Goal: Information Seeking & Learning: Learn about a topic

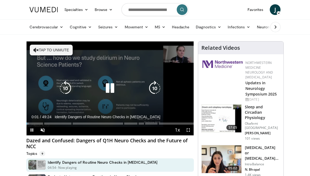
click at [108, 87] on icon "Video Player" at bounding box center [109, 88] width 15 height 15
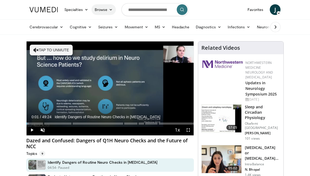
click at [112, 8] on icon at bounding box center [111, 10] width 4 height 4
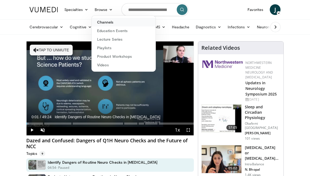
click at [110, 22] on link "Channels" at bounding box center [124, 22] width 64 height 9
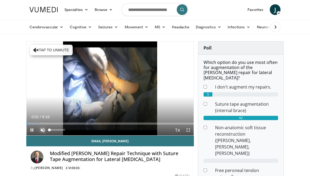
click at [41, 128] on span "Video Player" at bounding box center [42, 130] width 11 height 11
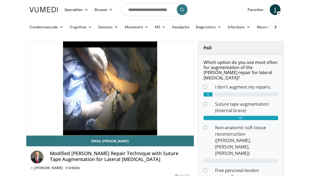
click at [33, 128] on div "10 seconds Tap to unmute" at bounding box center [110, 89] width 167 height 94
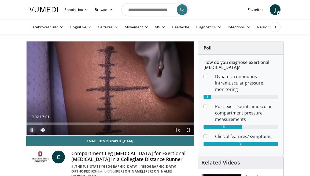
click at [33, 130] on span "Video Player" at bounding box center [32, 130] width 11 height 11
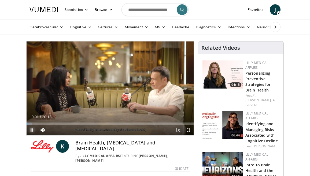
click at [32, 129] on span "Video Player" at bounding box center [32, 130] width 11 height 11
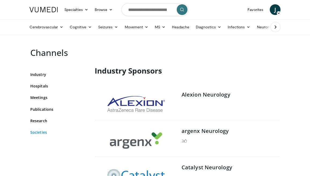
click at [42, 131] on link "Societies" at bounding box center [58, 133] width 56 height 6
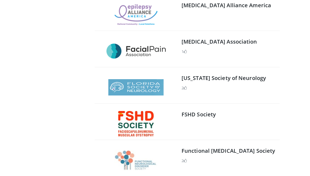
scroll to position [4826, 0]
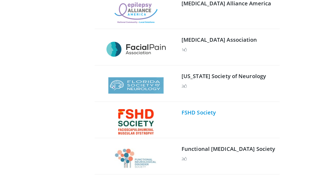
click at [198, 109] on link "FSHD Society" at bounding box center [198, 112] width 34 height 7
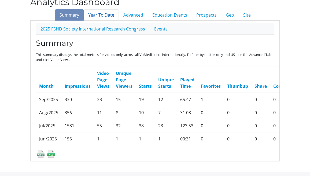
scroll to position [43, 0]
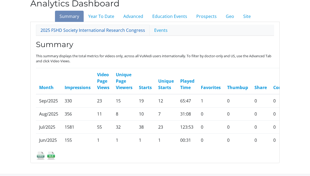
click at [87, 29] on link "2025 FSHD Society International Research Congress" at bounding box center [93, 30] width 114 height 11
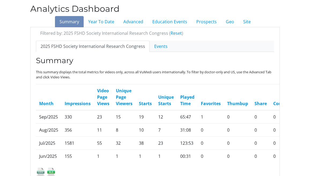
scroll to position [38, 0]
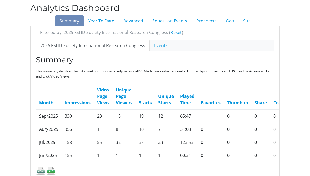
click at [71, 21] on link "Summary" at bounding box center [69, 20] width 29 height 11
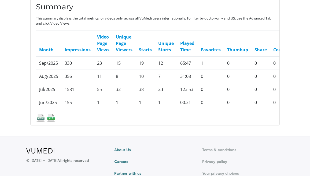
scroll to position [100, 0]
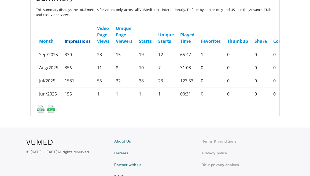
click at [76, 40] on link "Impressions" at bounding box center [78, 41] width 26 height 6
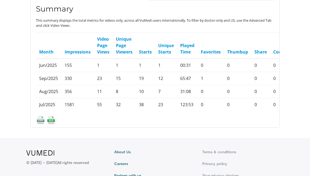
scroll to position [87, 0]
